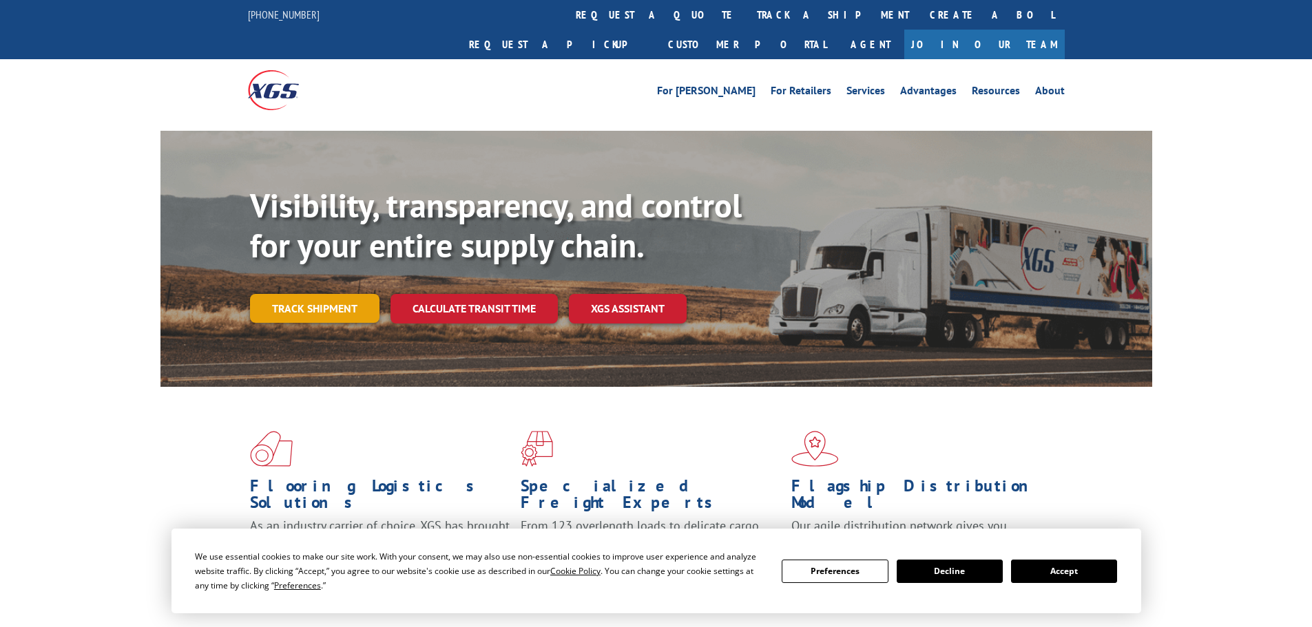
click at [317, 294] on link "Track shipment" at bounding box center [314, 308] width 129 height 29
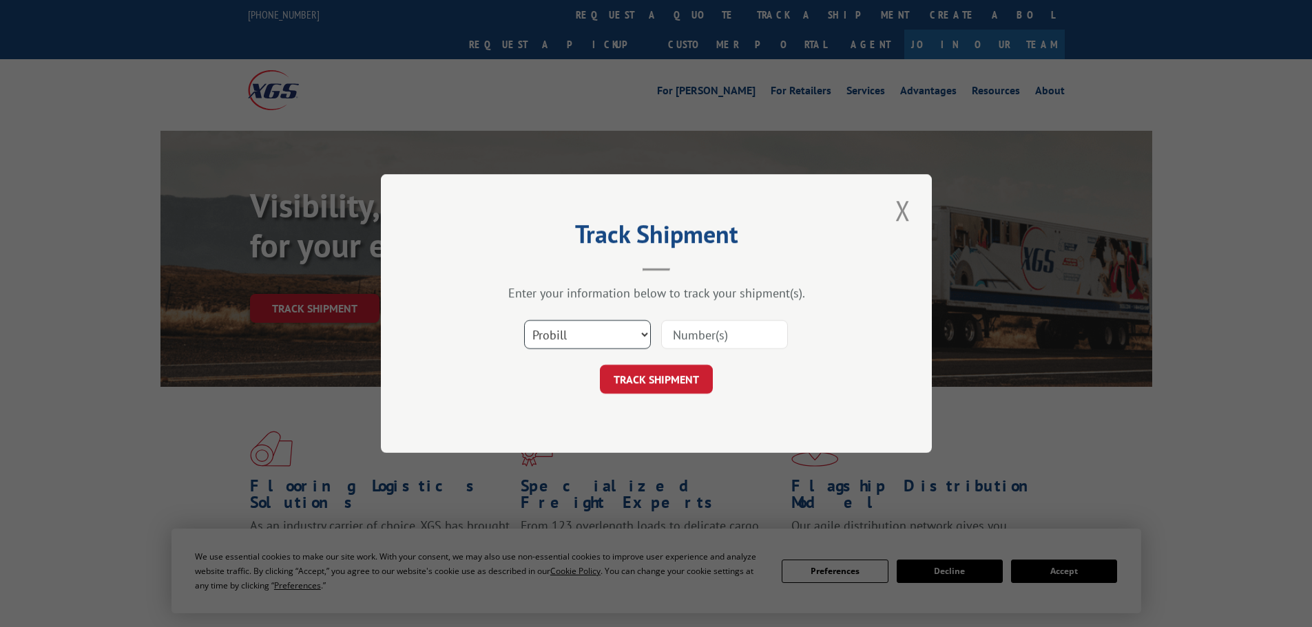
click at [643, 335] on select "Select category... Probill BOL PO" at bounding box center [587, 334] width 127 height 29
click at [602, 335] on select "Select category... Probill BOL PO" at bounding box center [587, 334] width 127 height 29
select select "po"
click at [524, 320] on select "Select category... Probill BOL PO" at bounding box center [587, 334] width 127 height 29
click at [739, 341] on input at bounding box center [724, 334] width 127 height 29
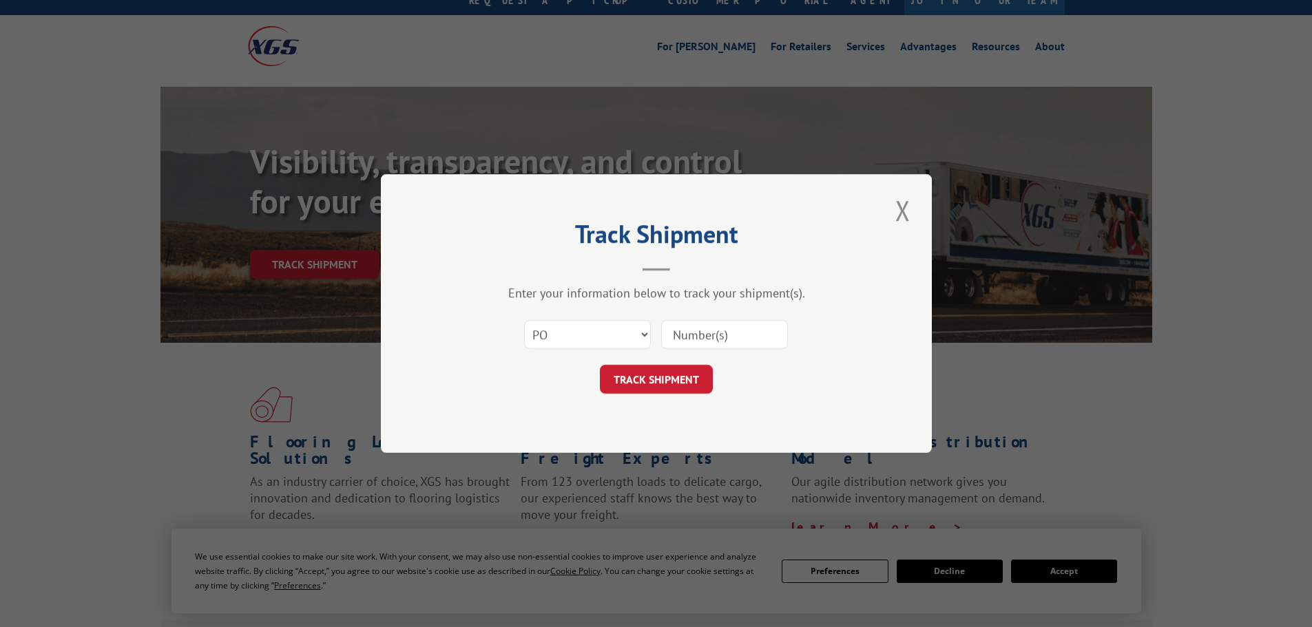
scroll to position [69, 0]
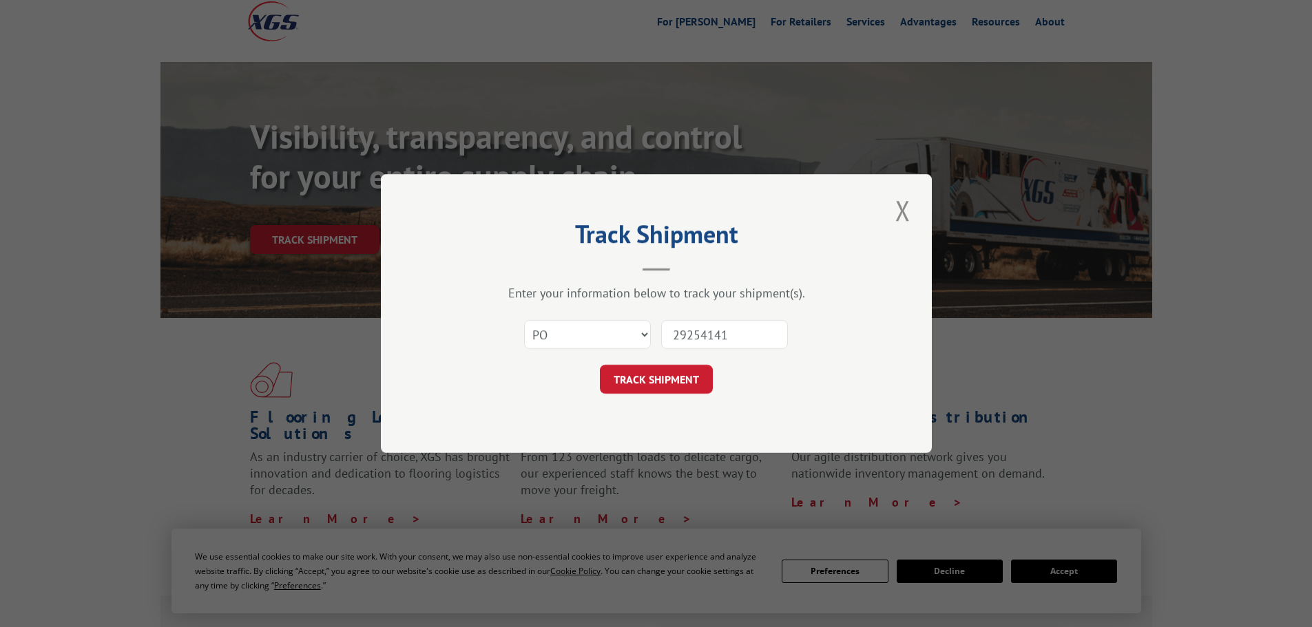
type input "292541412"
click button "TRACK SHIPMENT" at bounding box center [656, 379] width 113 height 29
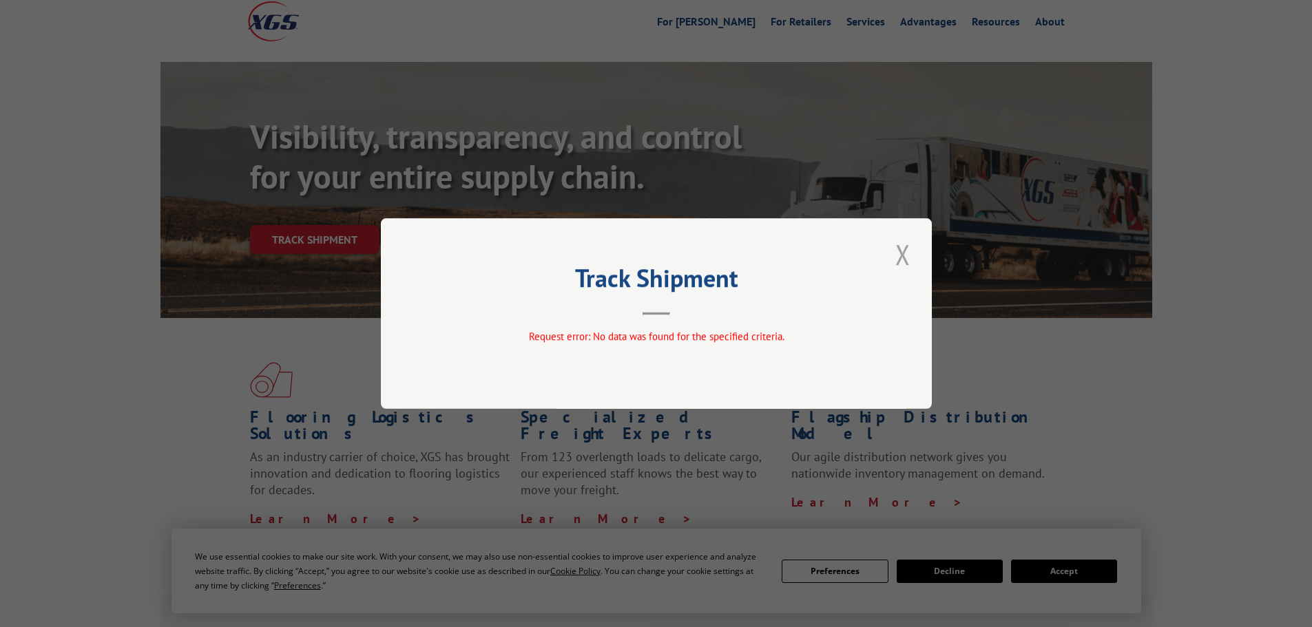
click at [899, 251] on button "Close modal" at bounding box center [902, 254] width 23 height 38
